Goal: Task Accomplishment & Management: Manage account settings

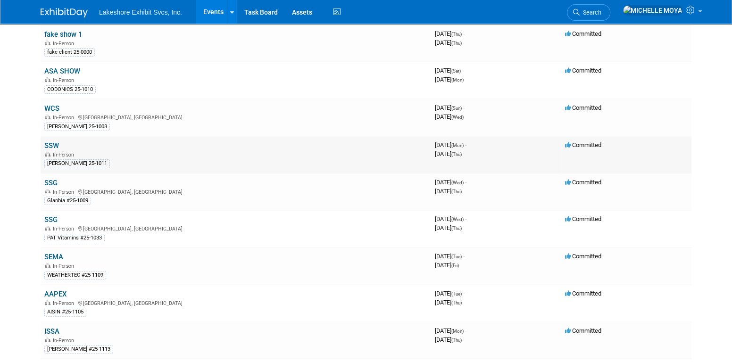
scroll to position [94, 0]
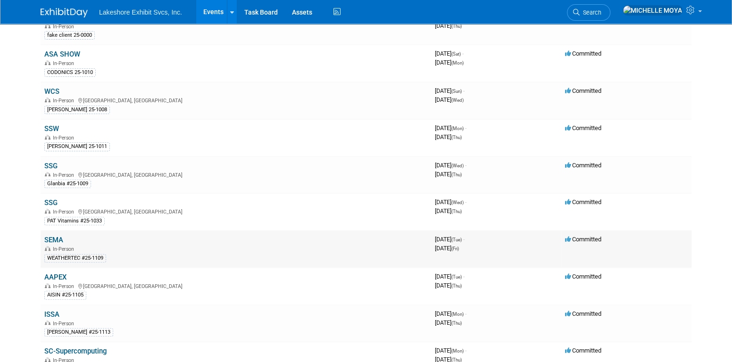
click at [58, 236] on link "SEMA" at bounding box center [53, 240] width 19 height 8
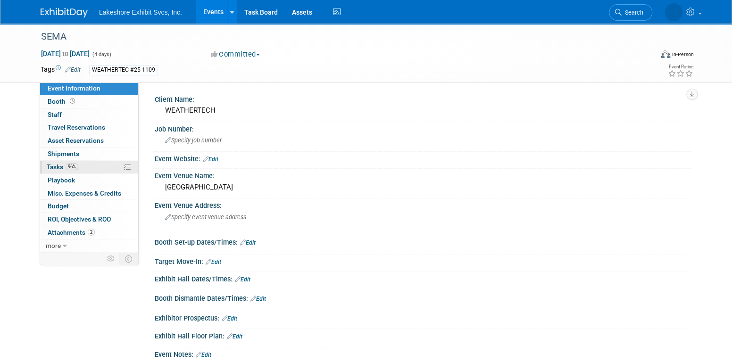
click at [93, 167] on link "96% Tasks 96%" at bounding box center [89, 167] width 98 height 13
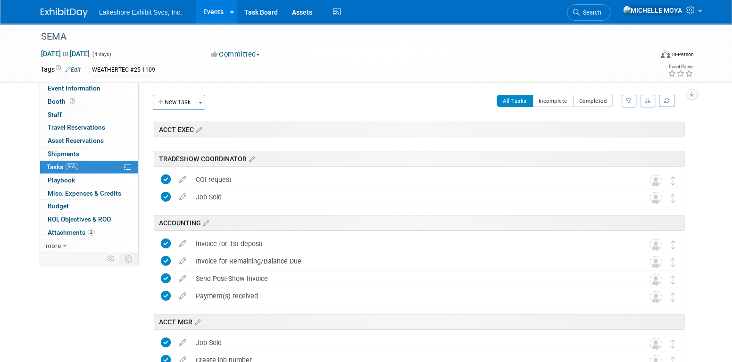
click at [630, 98] on button "button" at bounding box center [628, 101] width 15 height 13
drag, startPoint x: 596, startPoint y: 131, endPoint x: 593, endPoint y: 136, distance: 6.3
click at [594, 131] on select "-- Select Assignee -- All unassigned tasks Assigned to me Amanda Koss Dave Desa…" at bounding box center [590, 130] width 78 height 13
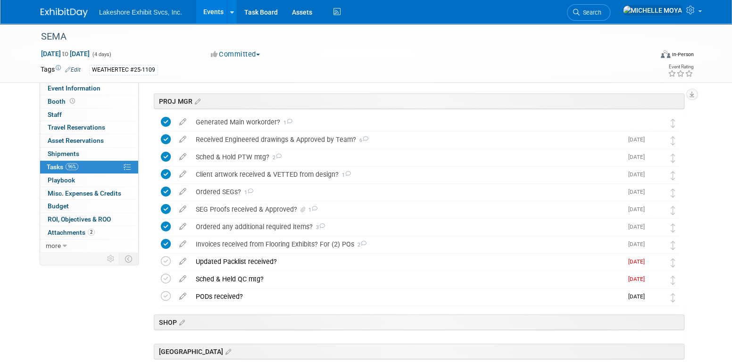
scroll to position [236, 0]
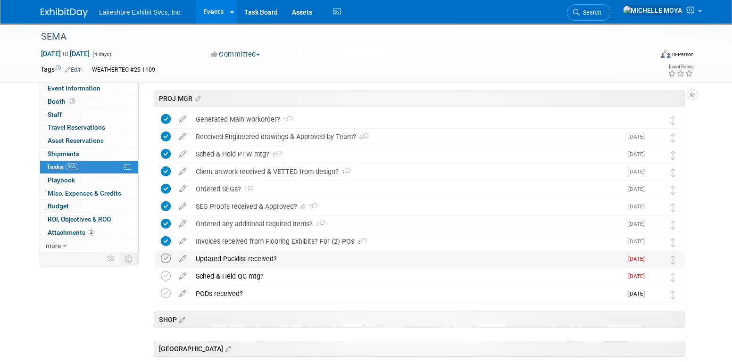
click at [166, 258] on icon at bounding box center [166, 259] width 10 height 10
click at [167, 271] on icon at bounding box center [166, 276] width 10 height 10
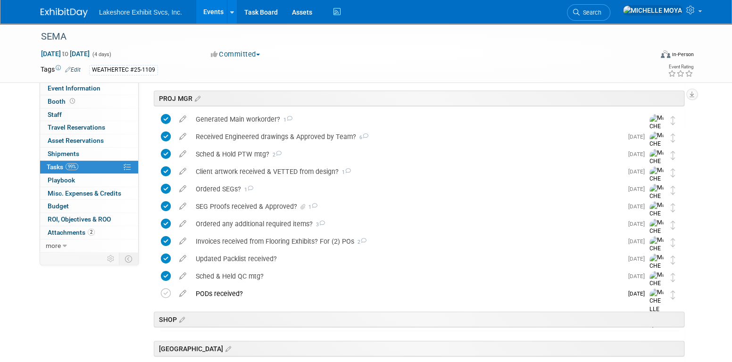
click at [212, 12] on link "Events" at bounding box center [213, 12] width 34 height 24
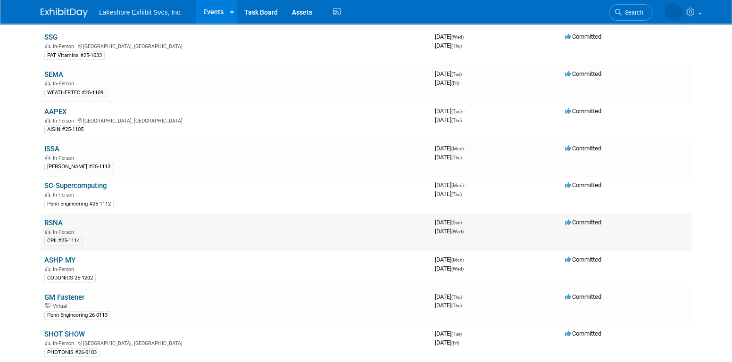
scroll to position [283, 0]
